Goal: Find specific page/section: Find specific page/section

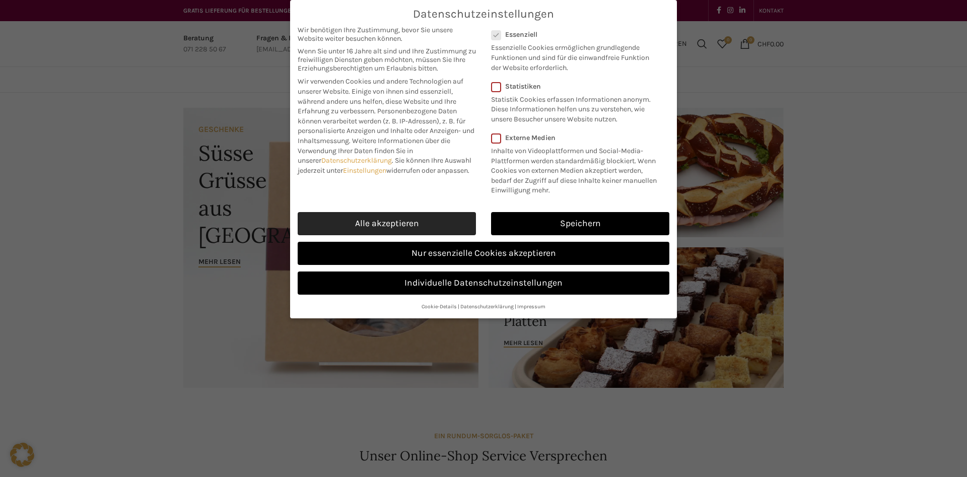
click at [440, 222] on link "Alle akzeptieren" at bounding box center [387, 223] width 178 height 23
checkbox input "true"
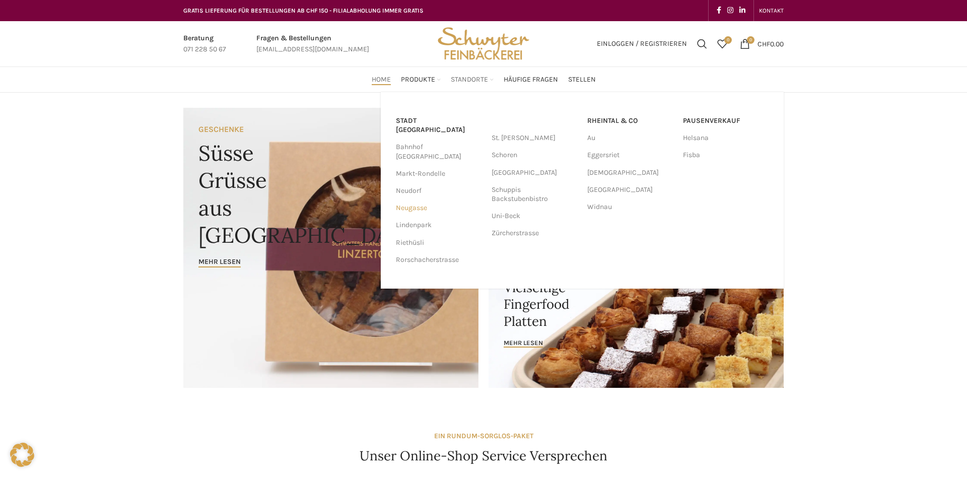
click at [409, 200] on link "Neugasse" at bounding box center [439, 208] width 86 height 17
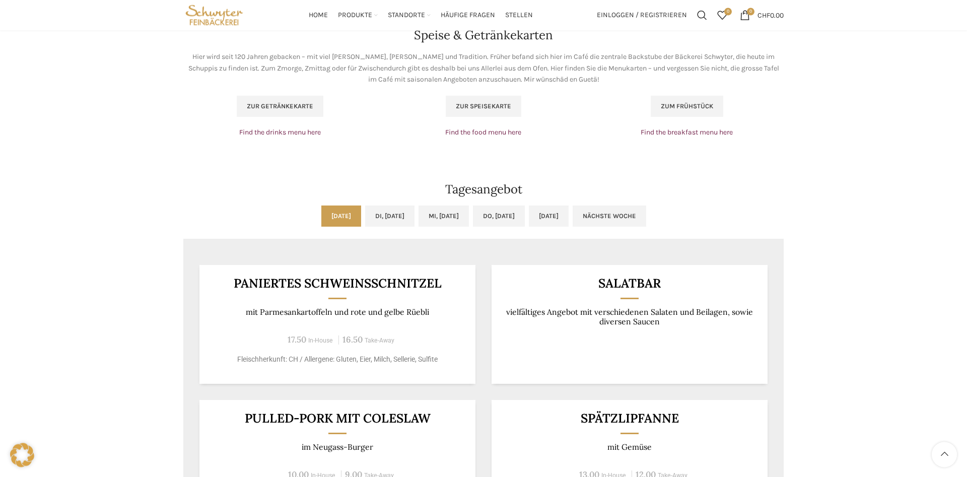
scroll to position [617, 0]
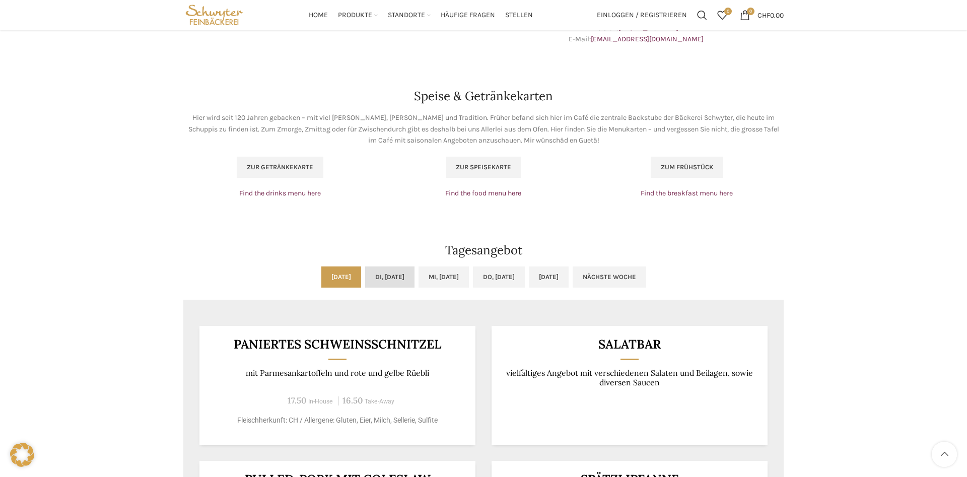
click at [373, 275] on link "Di, [DATE]" at bounding box center [389, 277] width 49 height 21
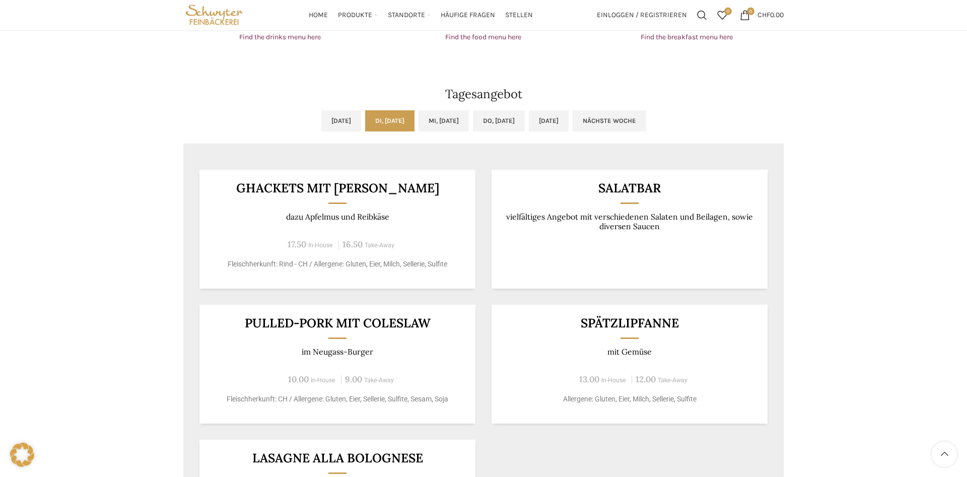
scroll to position [874, 0]
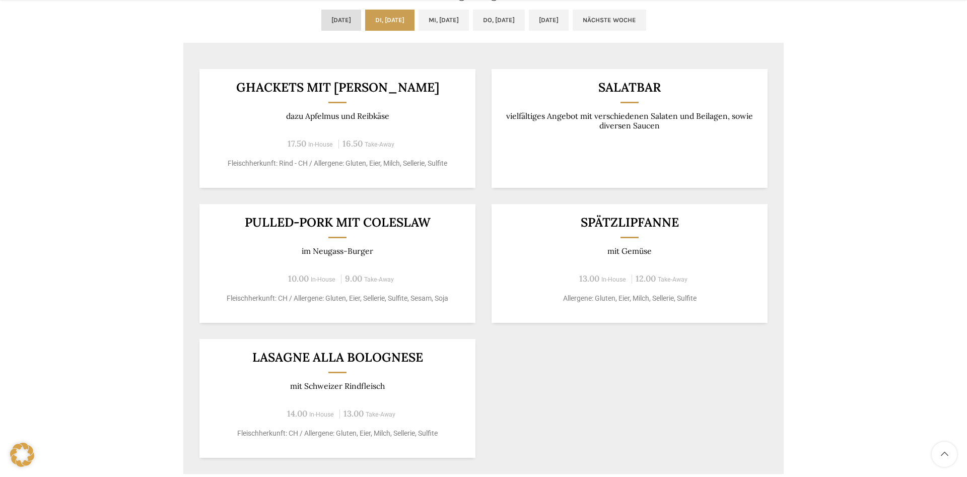
click at [321, 25] on link "[DATE]" at bounding box center [341, 20] width 40 height 21
click at [386, 25] on link "Di, [DATE]" at bounding box center [389, 20] width 49 height 21
click at [447, 31] on ul "[DATE] Di, [DATE] Mi, [DATE] Do, [DATE] [DATE] Nächste Woche" at bounding box center [483, 26] width 601 height 33
click at [448, 26] on link "Mi, [DATE]" at bounding box center [444, 20] width 50 height 21
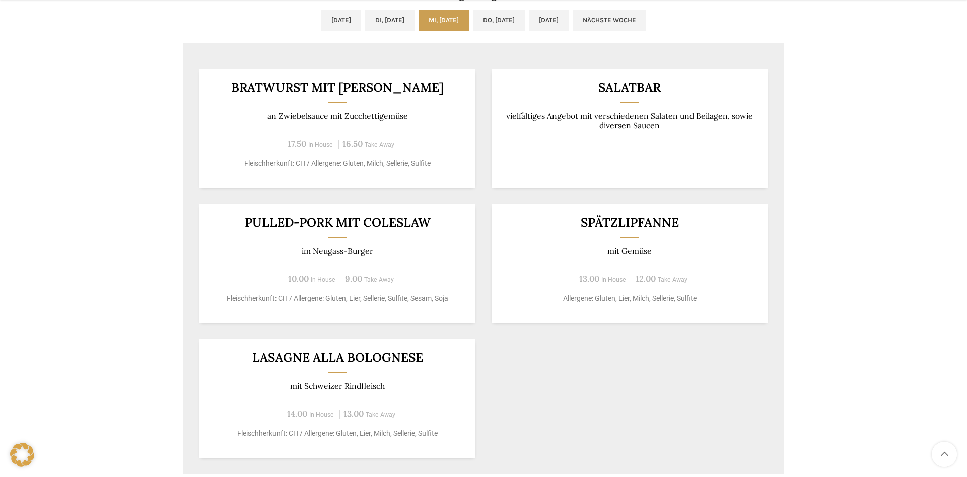
click at [551, 22] on ul "[DATE] Di, [DATE] Mi, [DATE] Do, [DATE] [DATE] Nächste Woche" at bounding box center [483, 26] width 601 height 33
click at [515, 23] on link "Do, [DATE]" at bounding box center [499, 20] width 52 height 21
